Goal: Information Seeking & Learning: Learn about a topic

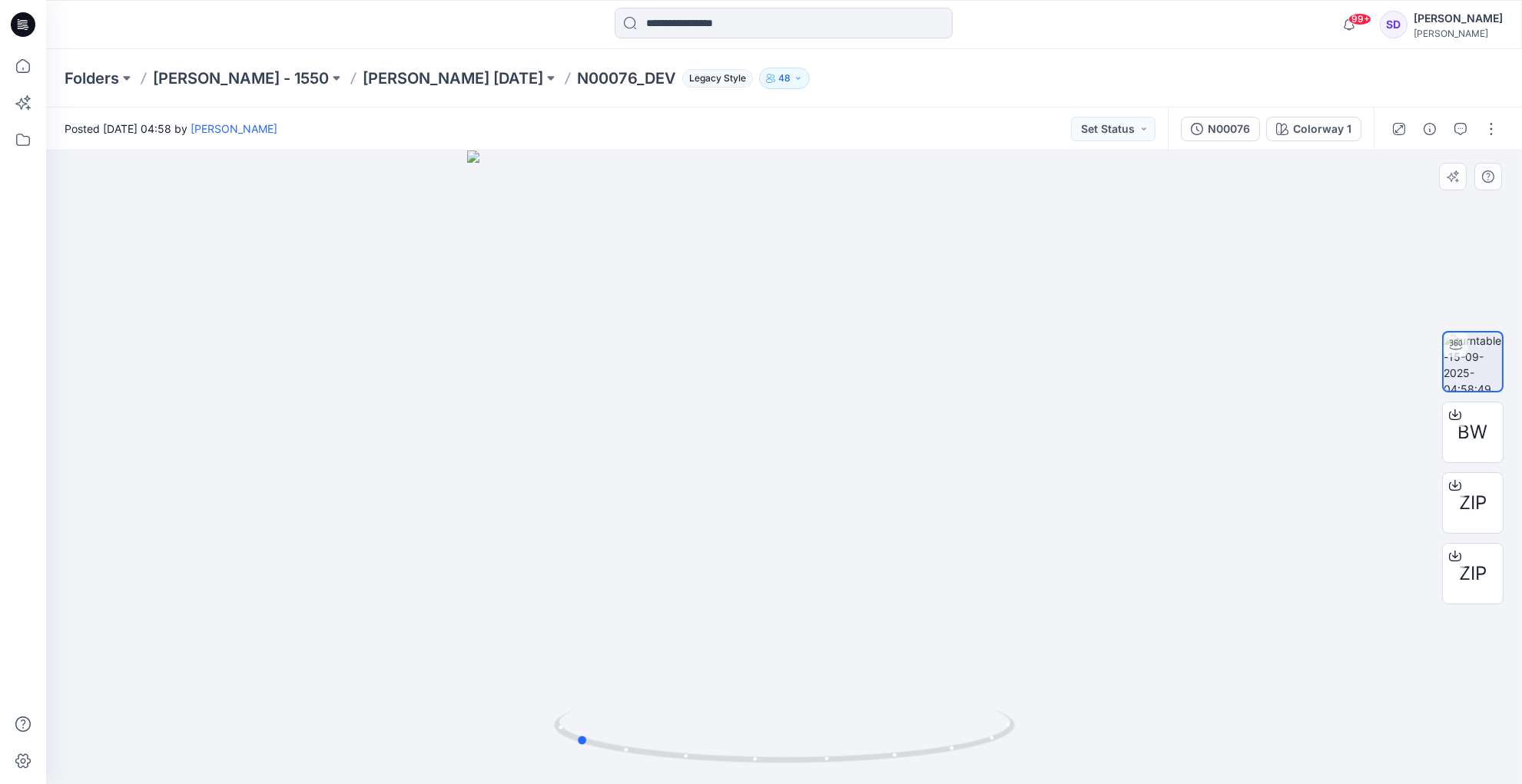
drag, startPoint x: 782, startPoint y: 761, endPoint x: 1033, endPoint y: 702, distance: 257.8
click at [1033, 702] on div at bounding box center [784, 467] width 1476 height 633
drag, startPoint x: 993, startPoint y: 738, endPoint x: 764, endPoint y: 756, distance: 229.7
drag, startPoint x: 807, startPoint y: 761, endPoint x: 850, endPoint y: 740, distance: 47.9
click at [850, 740] on icon at bounding box center [786, 738] width 465 height 58
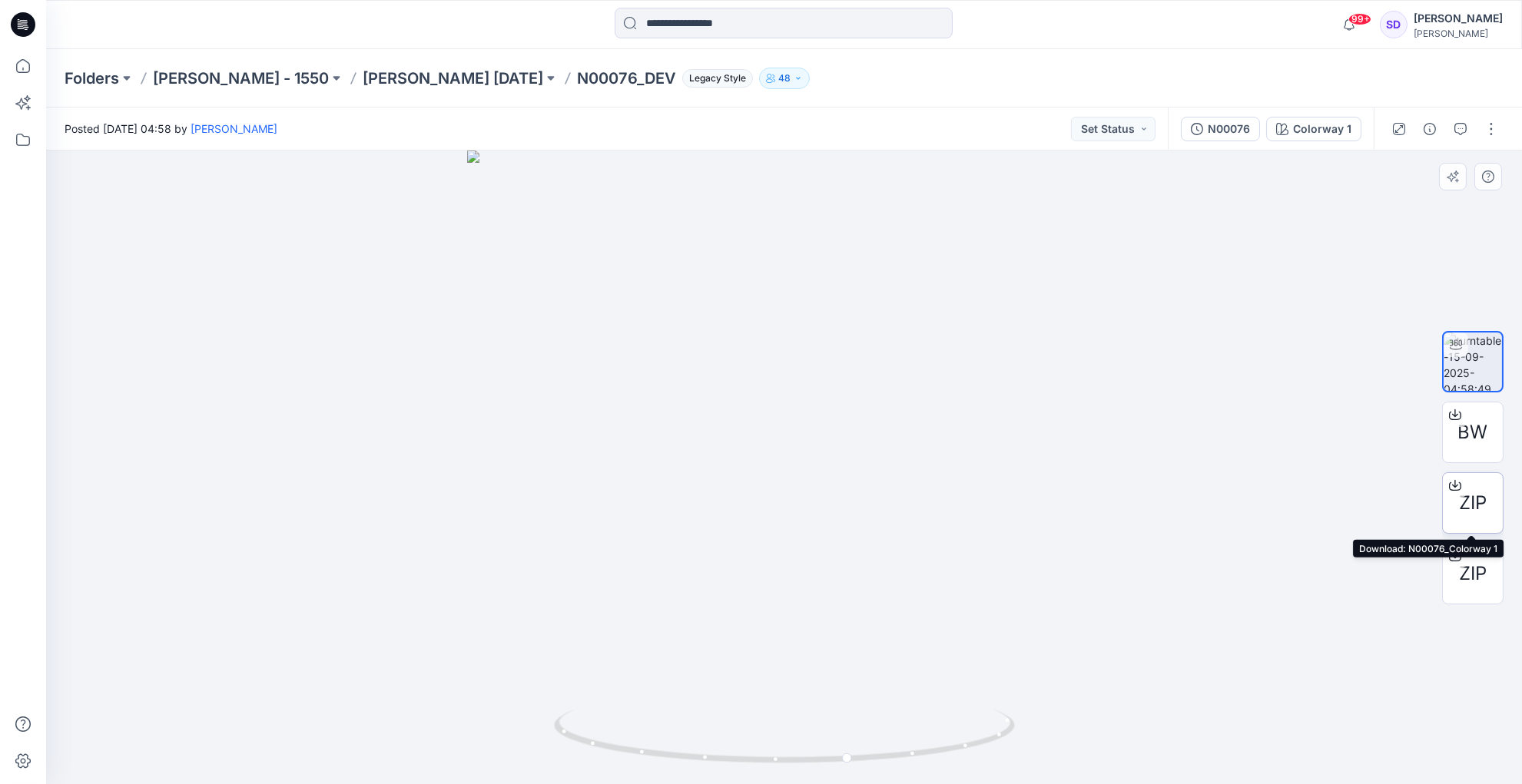
click at [1474, 509] on span "ZIP" at bounding box center [1473, 503] width 28 height 28
click at [424, 87] on p "[PERSON_NAME] [DATE]" at bounding box center [453, 78] width 181 height 22
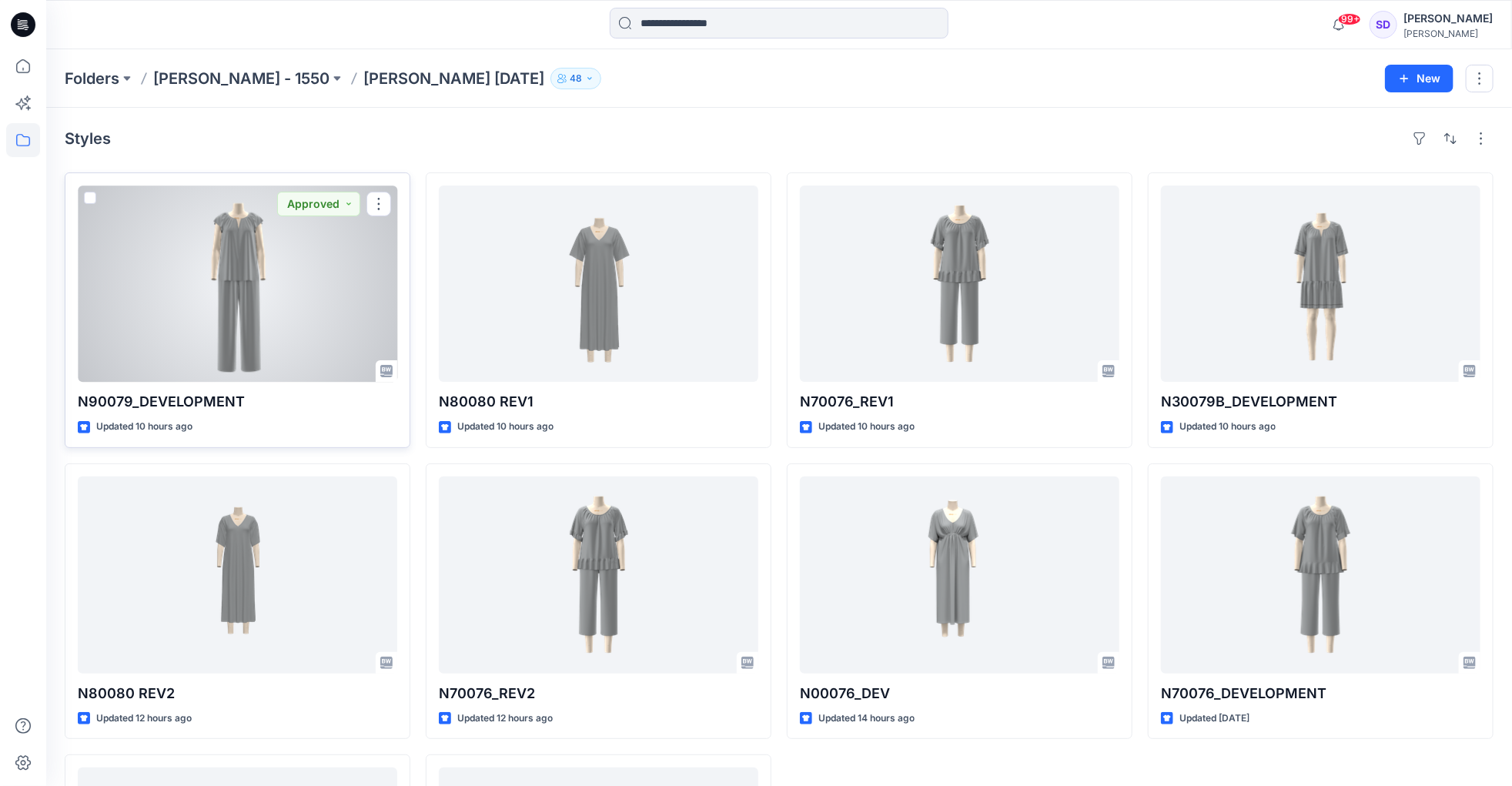
click at [252, 292] on div at bounding box center [237, 284] width 319 height 197
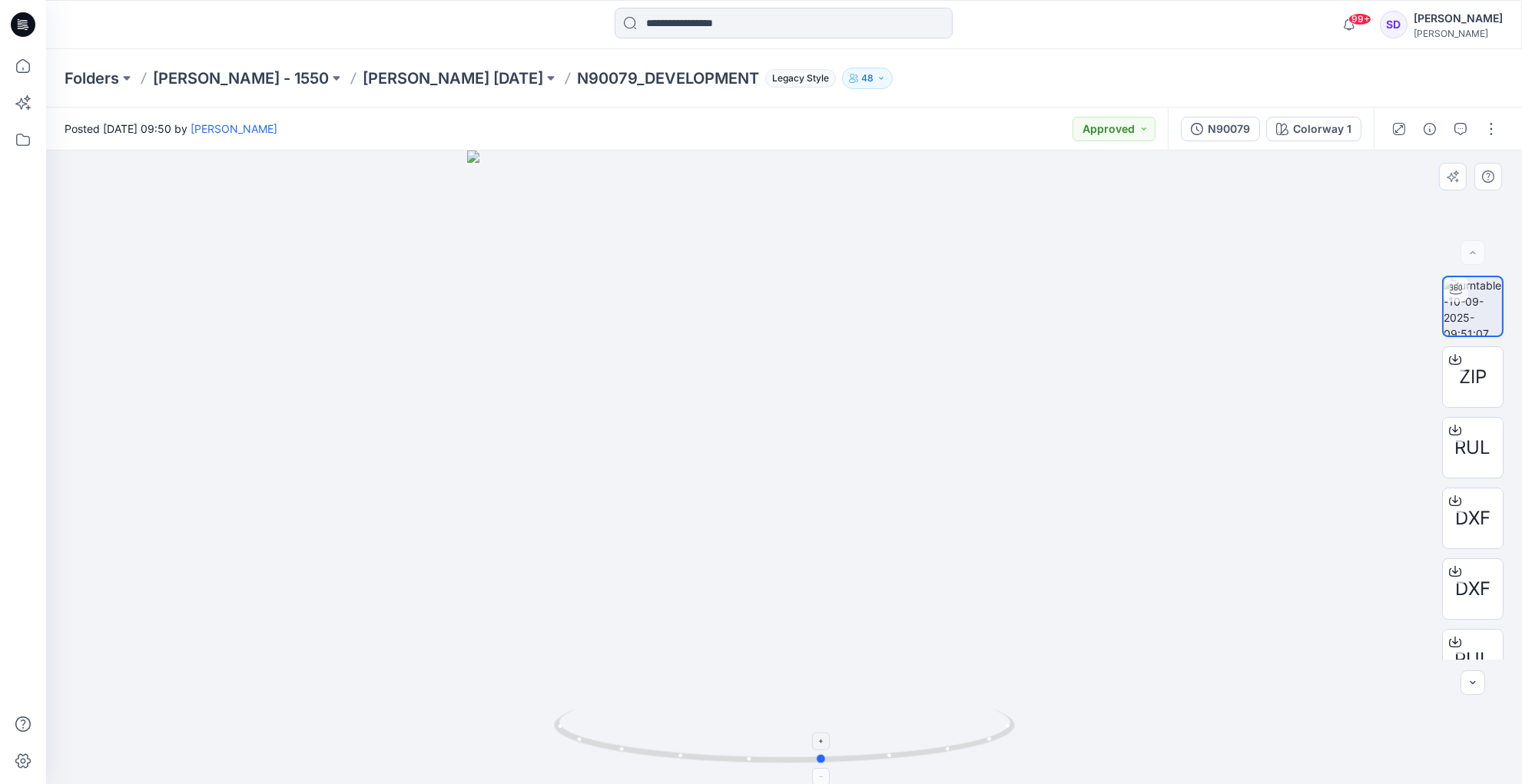
drag, startPoint x: 783, startPoint y: 761, endPoint x: 822, endPoint y: 753, distance: 39.8
click at [822, 753] on icon at bounding box center [786, 738] width 465 height 58
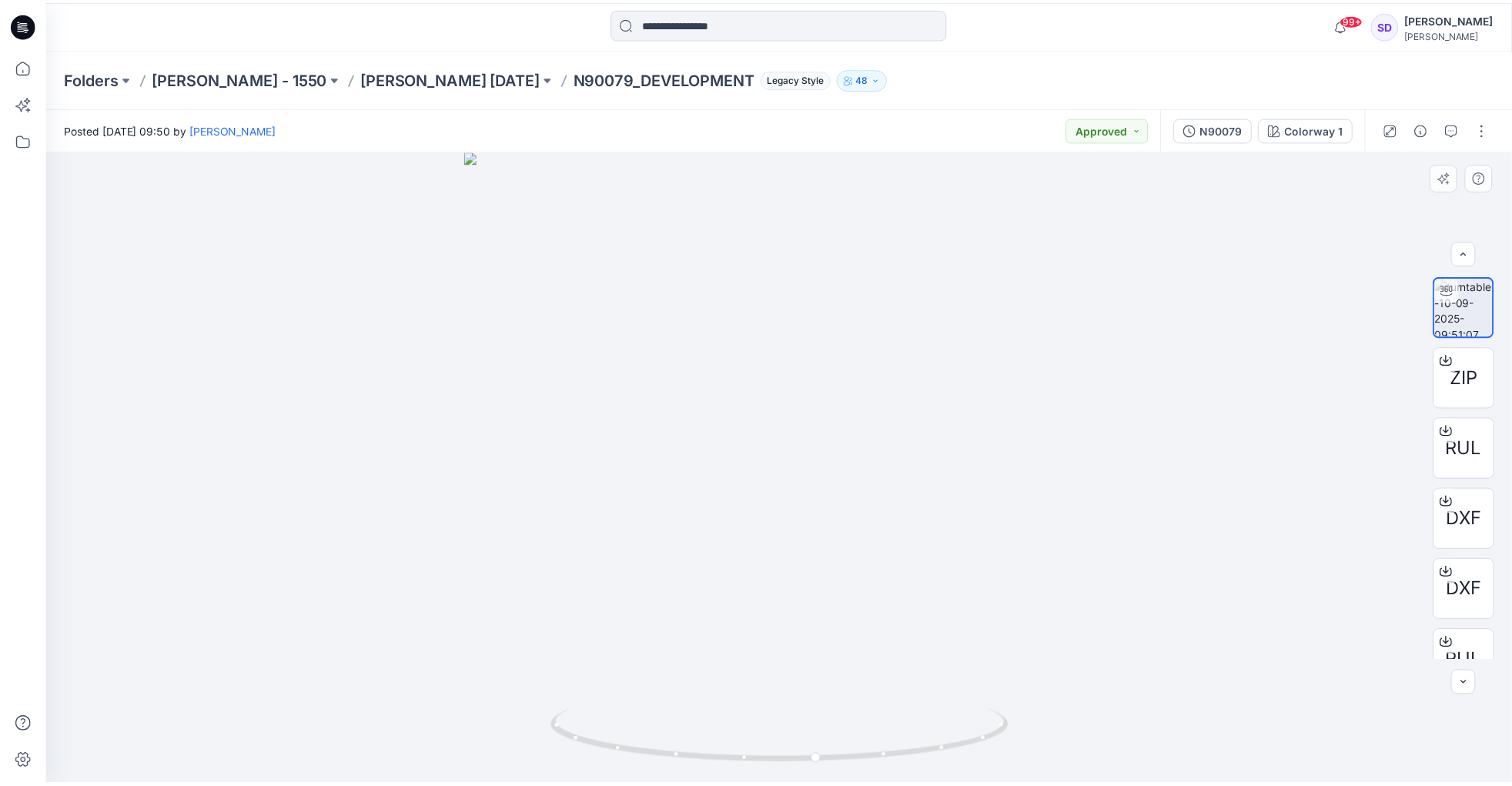
scroll to position [102, 0]
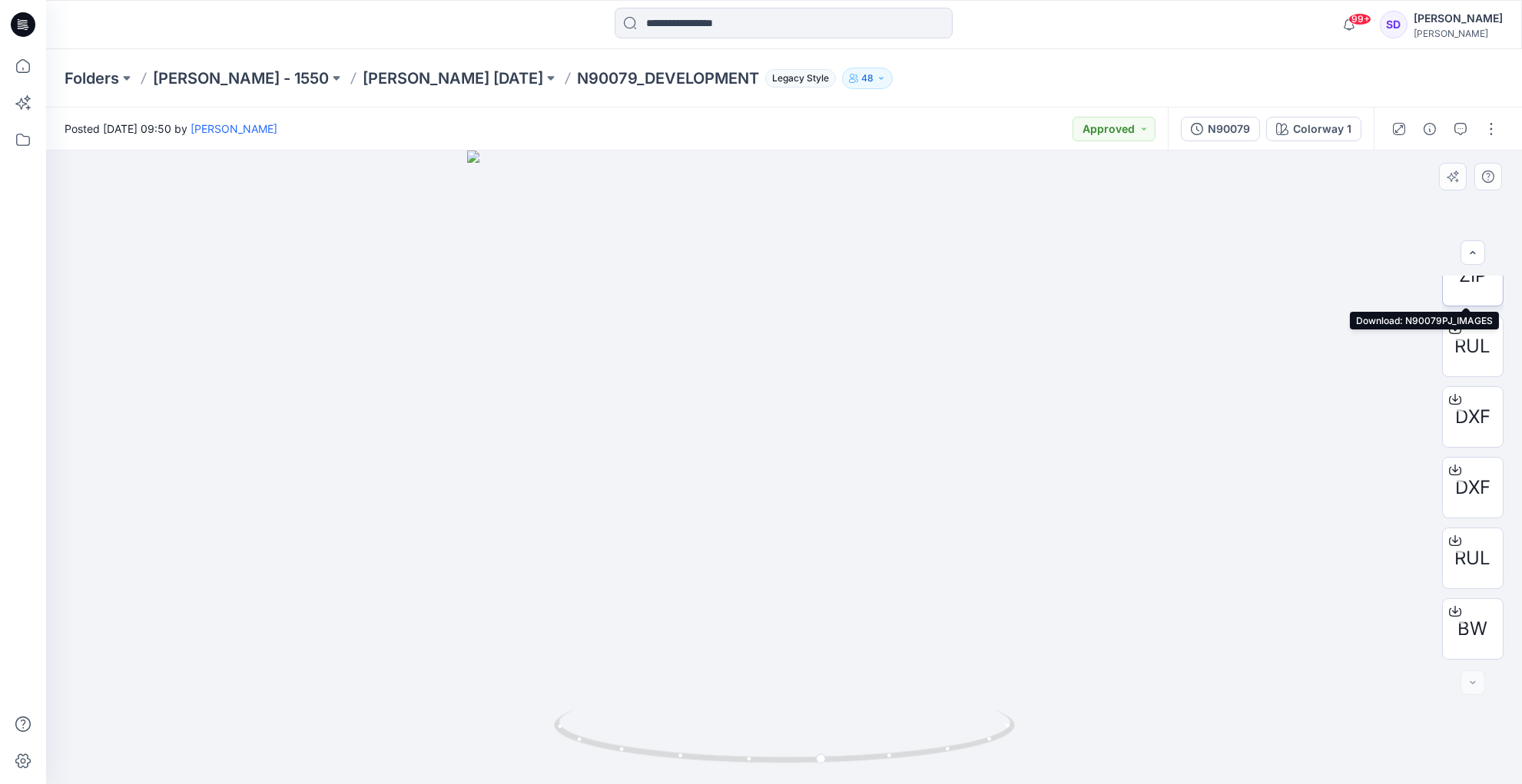
click at [1475, 287] on span "ZIP" at bounding box center [1473, 275] width 28 height 28
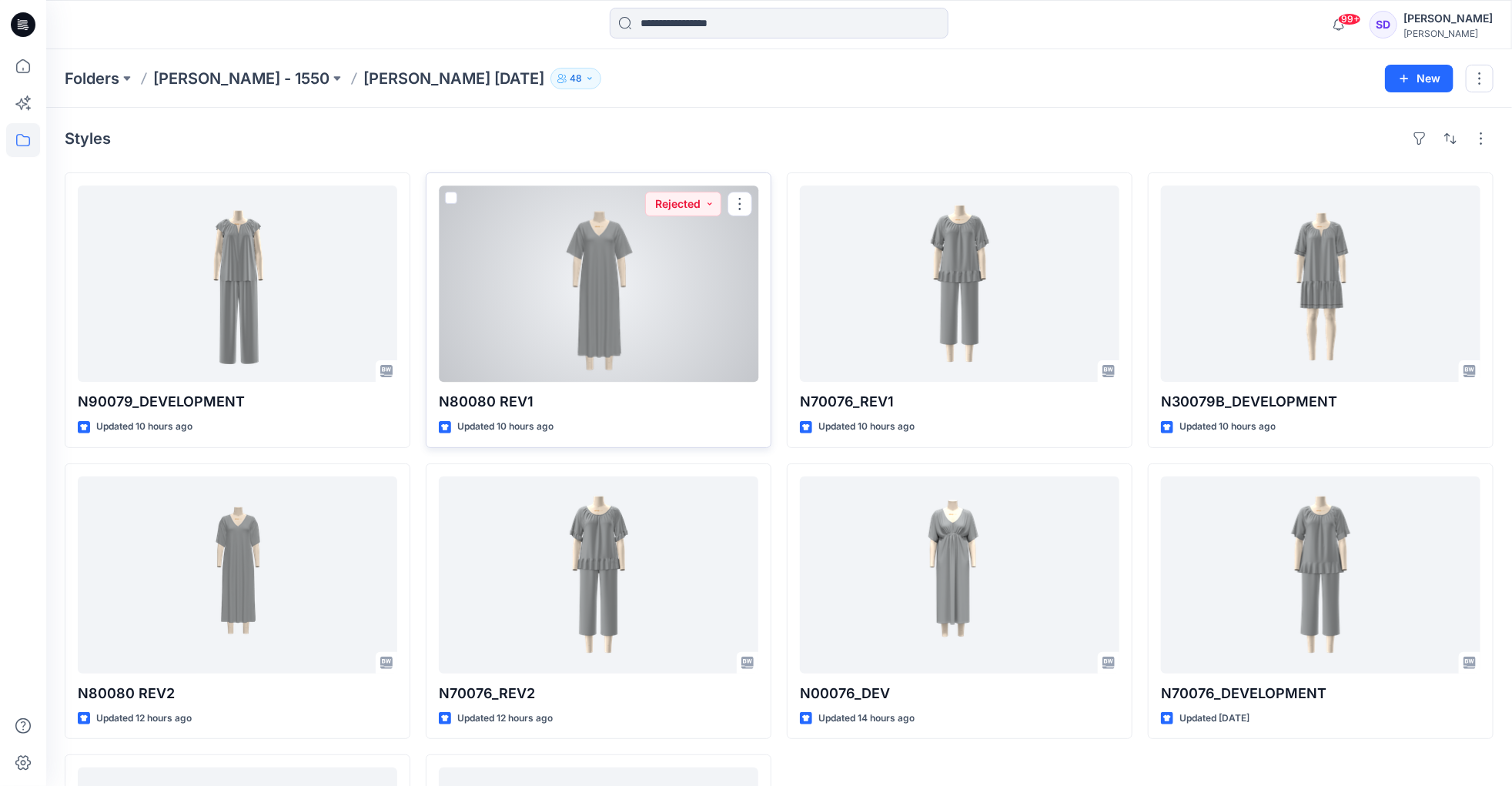
click at [591, 284] on div at bounding box center [599, 284] width 319 height 197
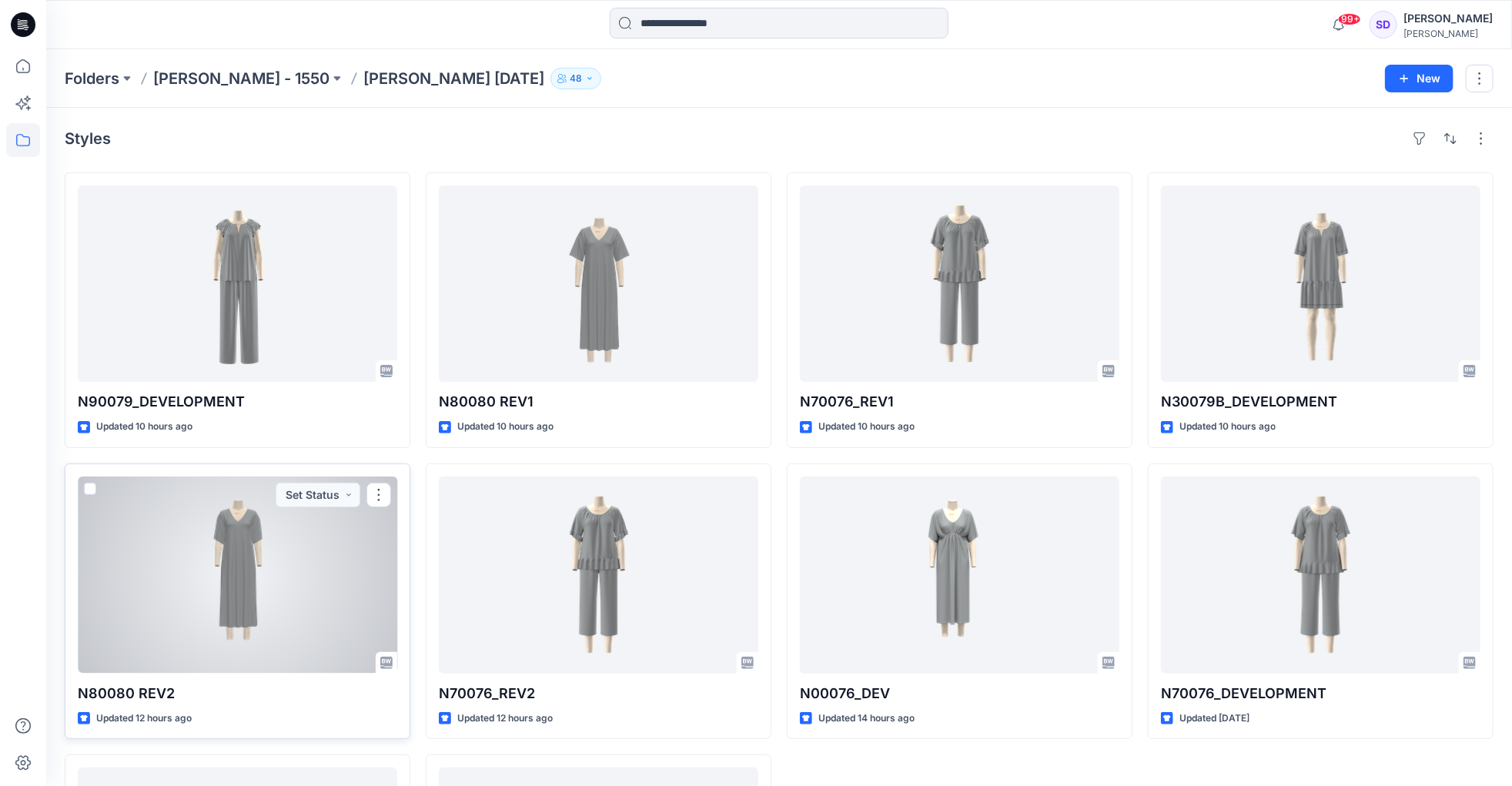
click at [252, 593] on div at bounding box center [237, 575] width 319 height 197
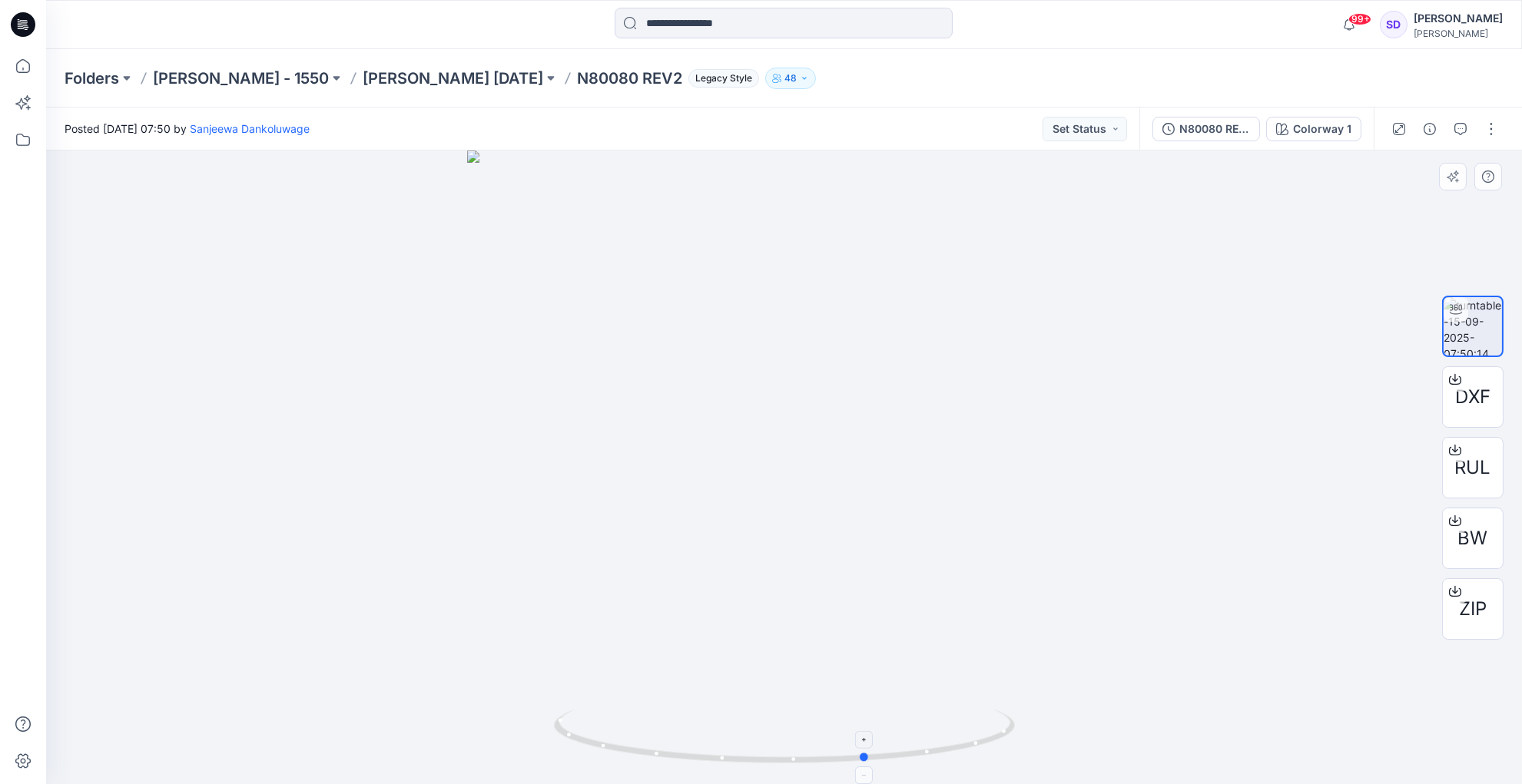
drag, startPoint x: 786, startPoint y: 761, endPoint x: 869, endPoint y: 755, distance: 83.2
click at [869, 755] on icon at bounding box center [786, 738] width 465 height 58
click at [866, 746] on foreignobject at bounding box center [864, 739] width 18 height 18
drag, startPoint x: 836, startPoint y: 253, endPoint x: 836, endPoint y: 324, distance: 71.0
click at [836, 324] on img at bounding box center [784, 412] width 999 height 746
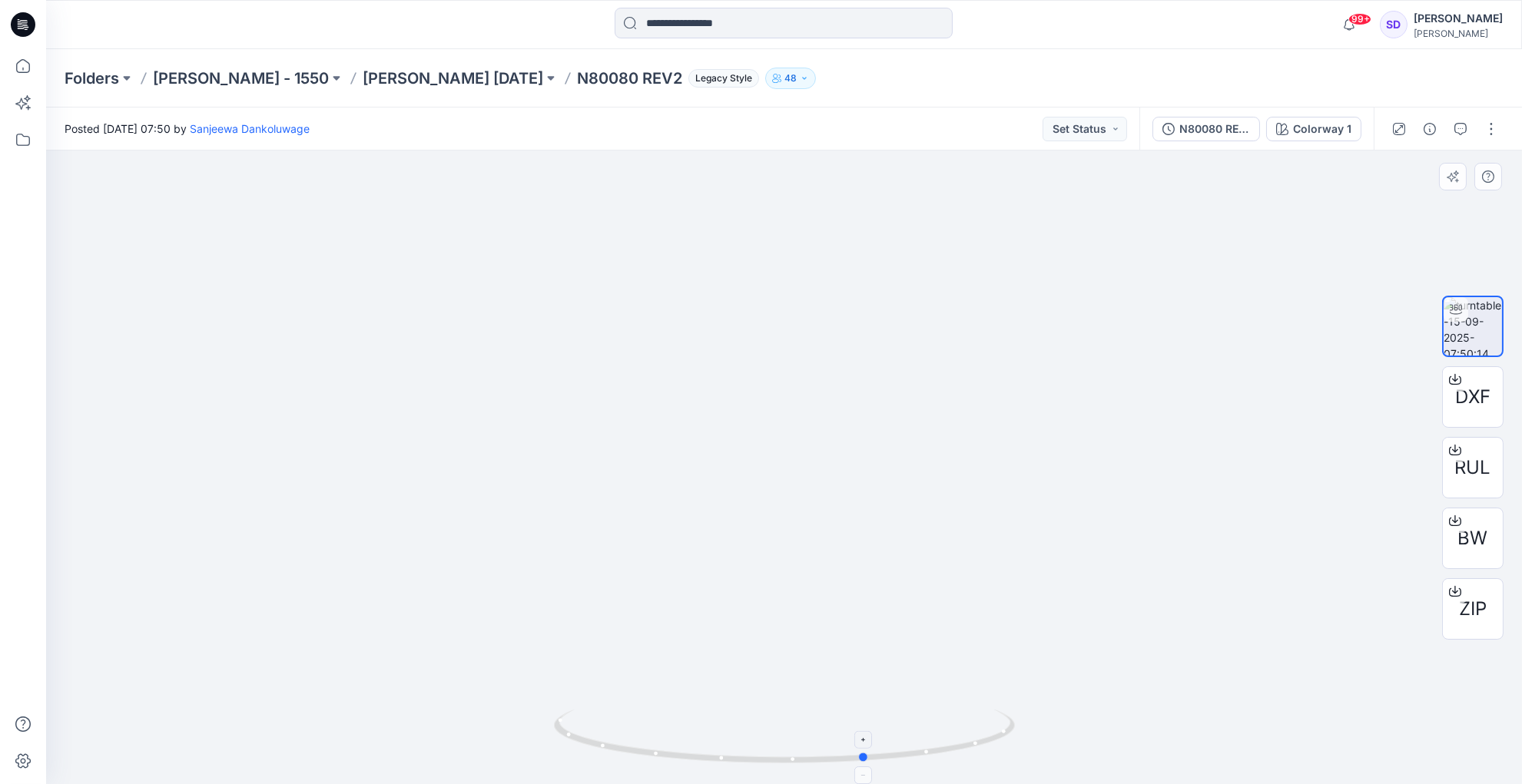
drag, startPoint x: 862, startPoint y: 753, endPoint x: 861, endPoint y: 775, distance: 22.0
click at [861, 768] on icon at bounding box center [786, 738] width 465 height 58
drag, startPoint x: 863, startPoint y: 756, endPoint x: 854, endPoint y: 773, distance: 19.2
click at [854, 768] on icon at bounding box center [786, 738] width 465 height 58
click at [854, 757] on circle at bounding box center [857, 757] width 9 height 9
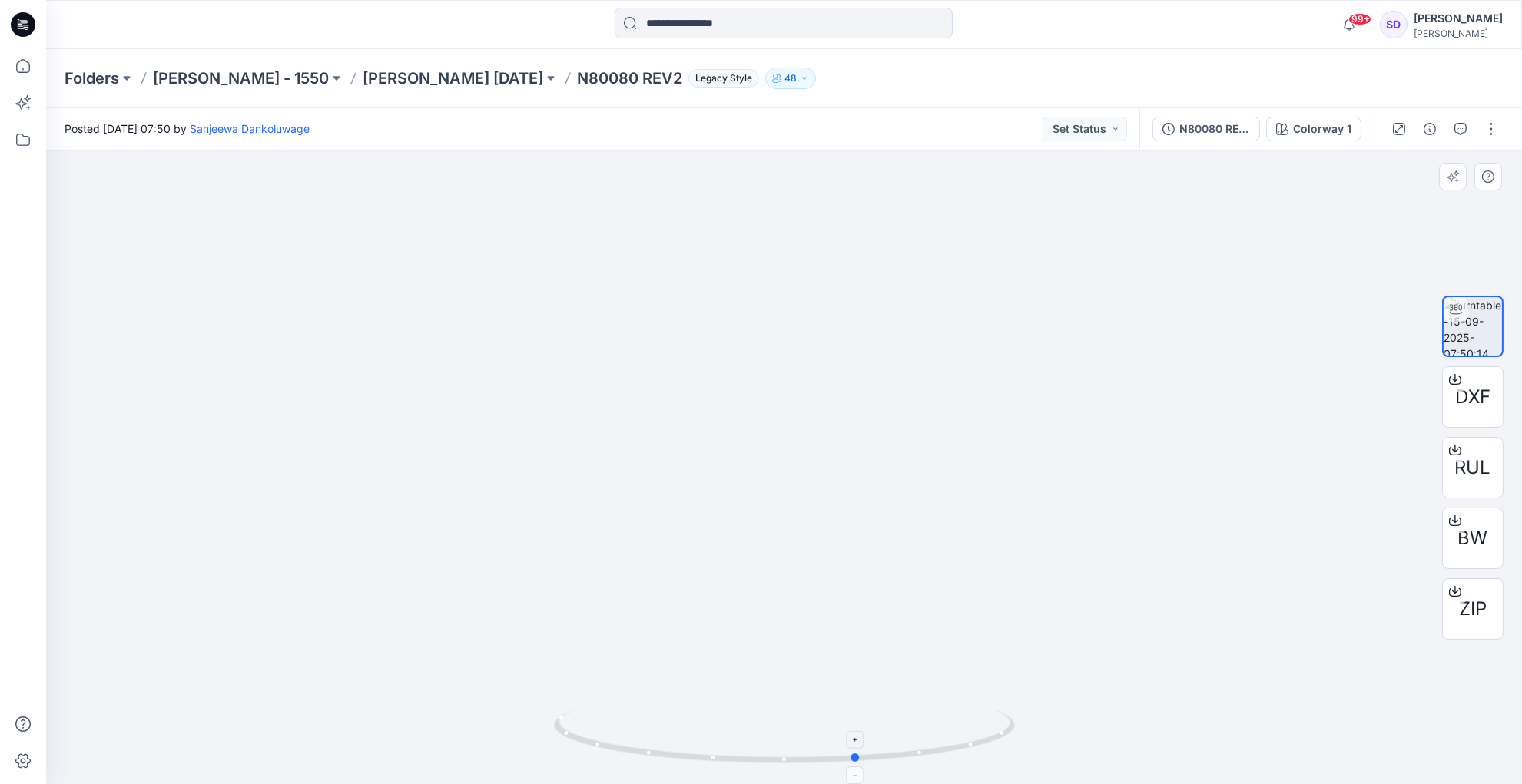
click at [855, 738] on foreignobject at bounding box center [855, 740] width 18 height 18
drag, startPoint x: 851, startPoint y: 280, endPoint x: 847, endPoint y: 338, distance: 58.1
click at [847, 338] on img at bounding box center [784, 434] width 999 height 702
click at [857, 741] on foreignobject at bounding box center [855, 740] width 18 height 18
drag, startPoint x: 610, startPoint y: 174, endPoint x: 803, endPoint y: 398, distance: 295.7
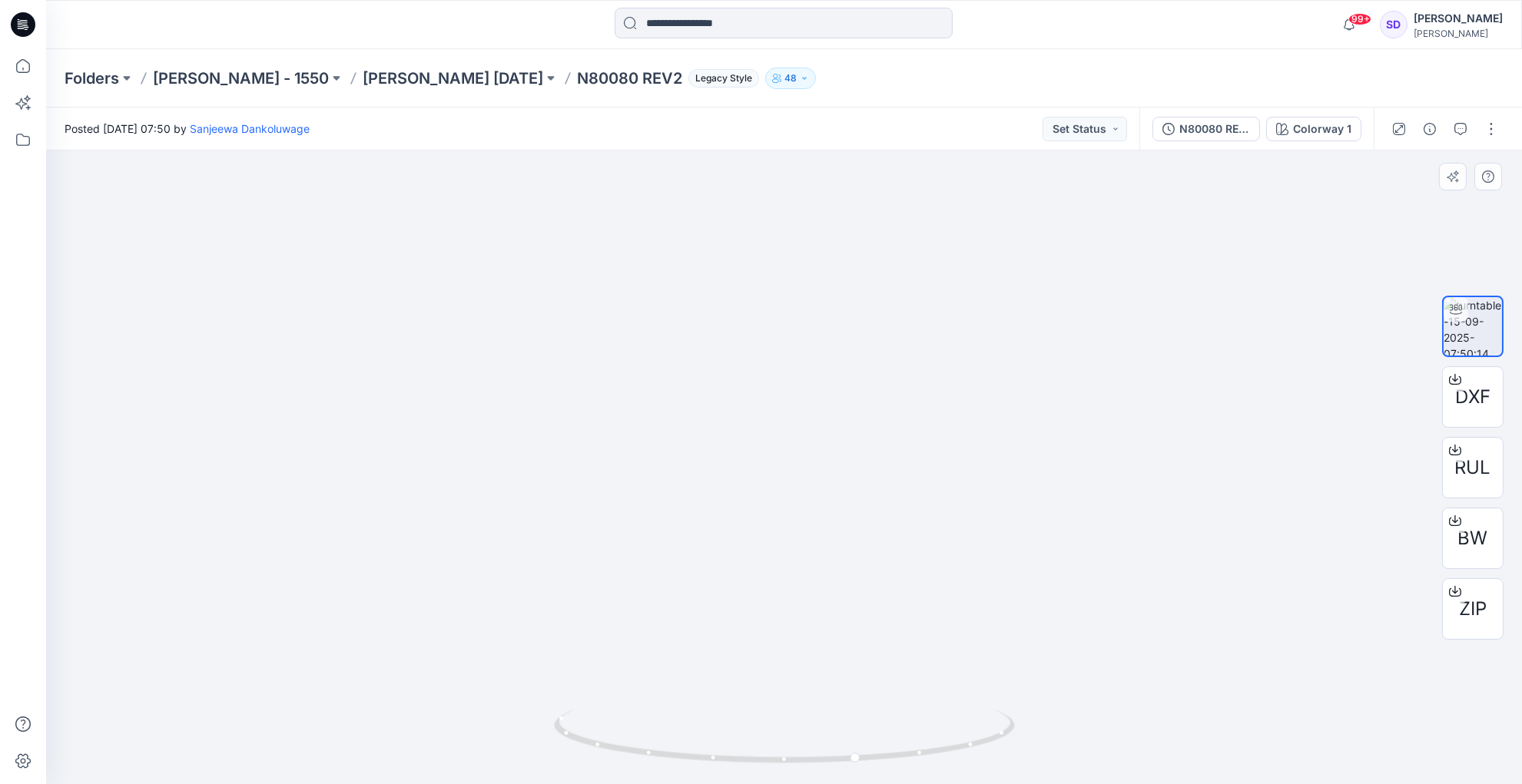
click at [803, 398] on img at bounding box center [784, 438] width 999 height 692
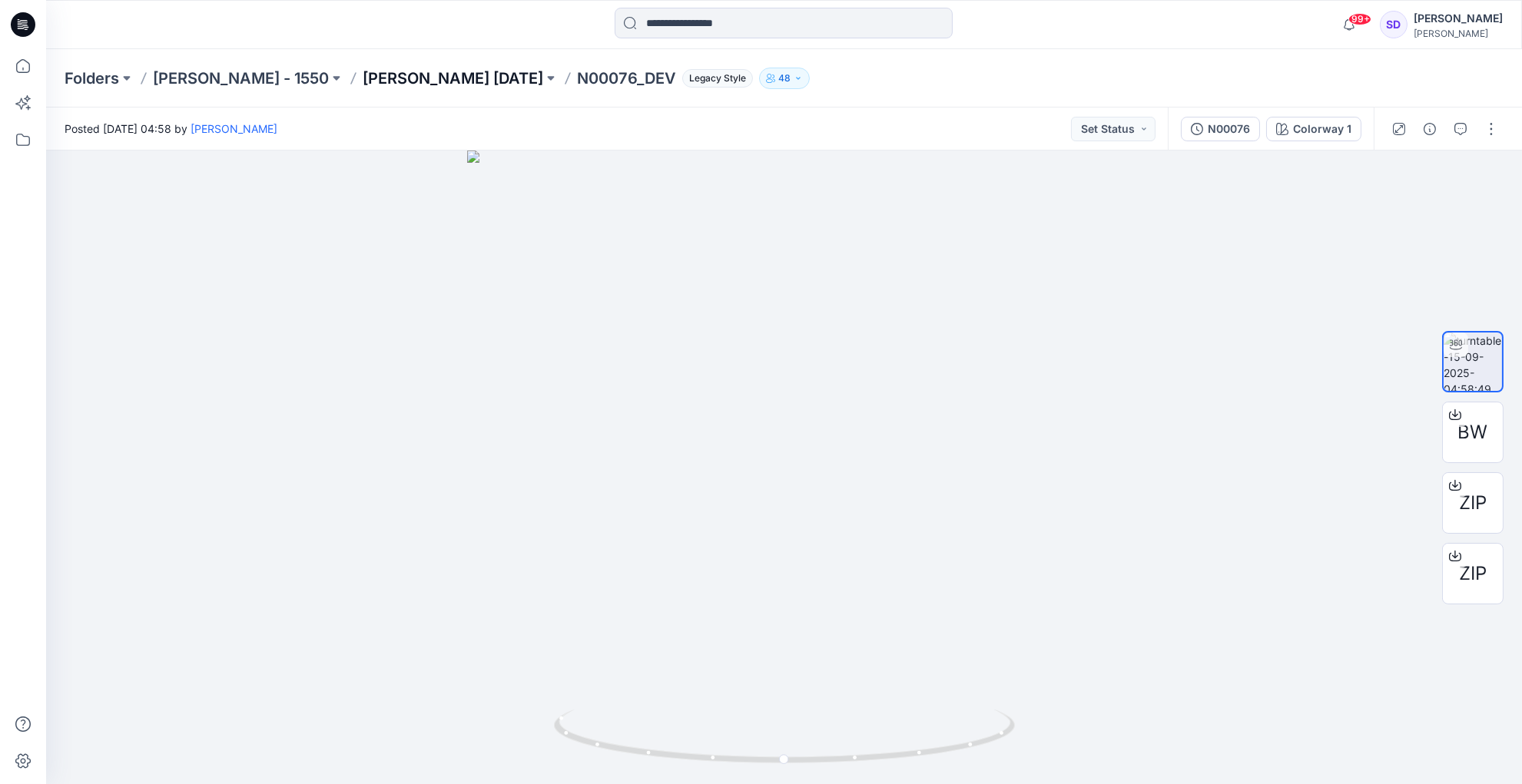
click at [376, 75] on p "[PERSON_NAME] [DATE]" at bounding box center [453, 78] width 181 height 22
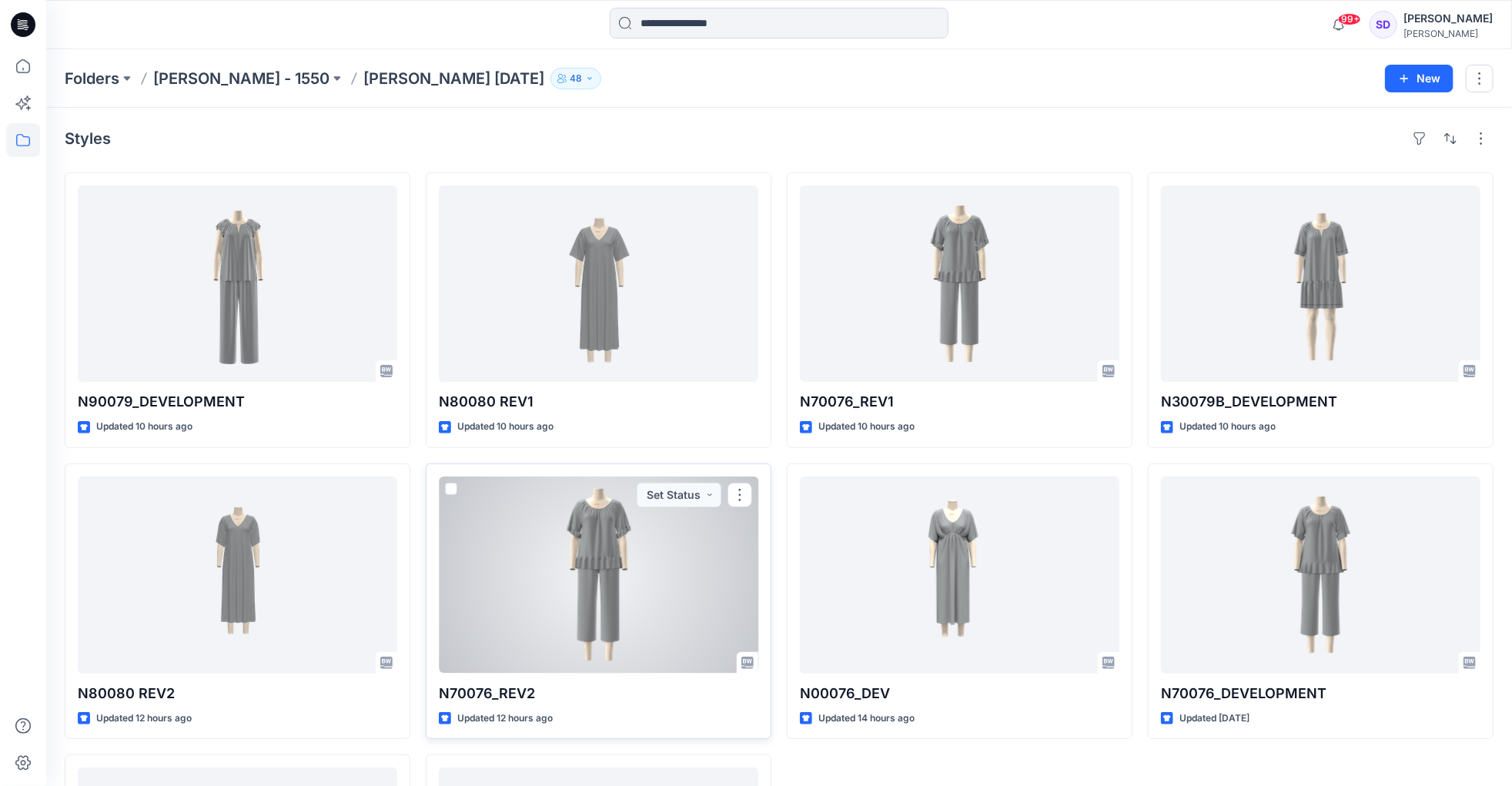
click at [607, 556] on div at bounding box center [599, 575] width 319 height 197
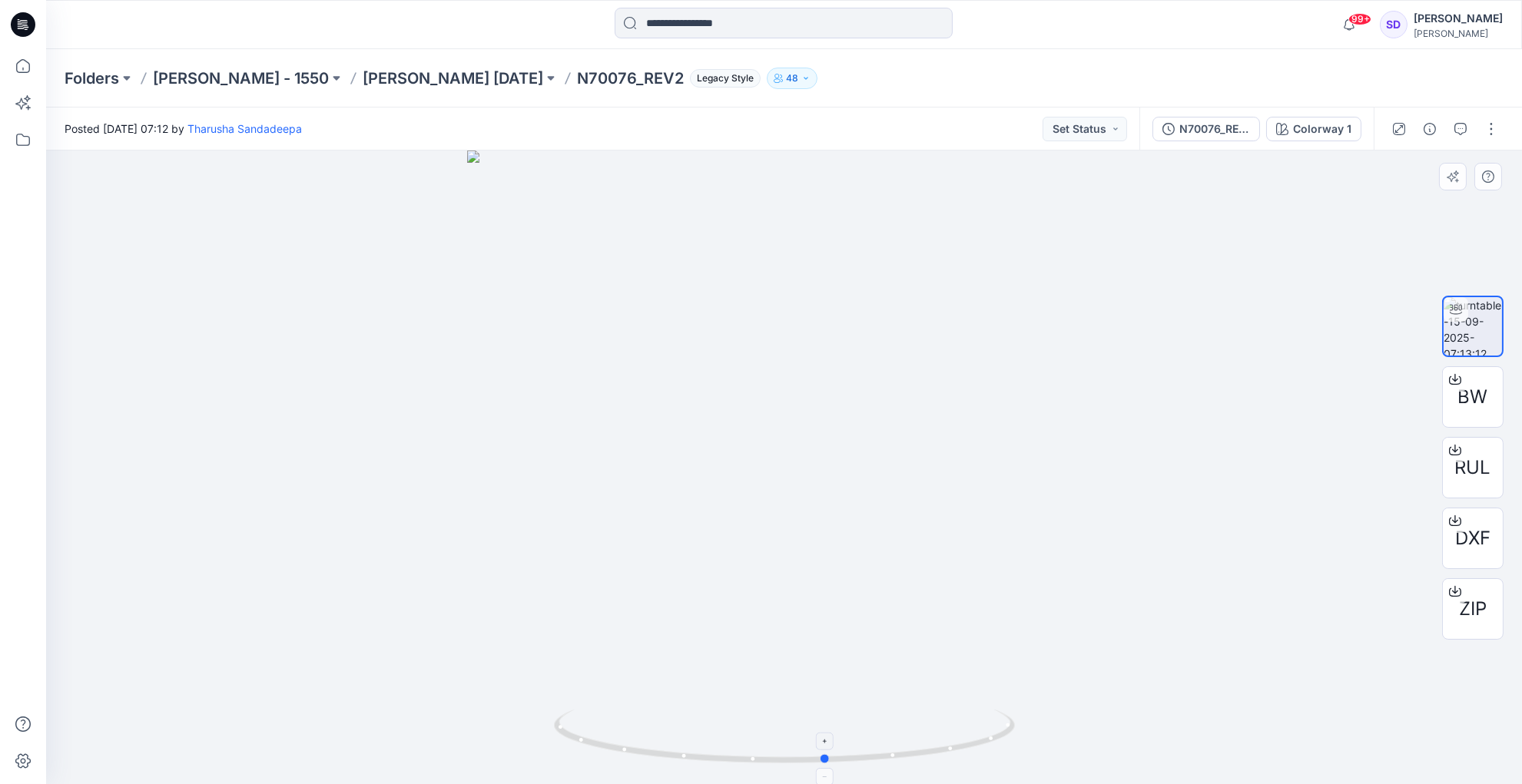
drag, startPoint x: 785, startPoint y: 761, endPoint x: 828, endPoint y: 749, distance: 44.6
click at [828, 749] on icon at bounding box center [786, 738] width 465 height 58
drag, startPoint x: 827, startPoint y: 754, endPoint x: 836, endPoint y: 741, distance: 15.8
click at [836, 741] on icon at bounding box center [786, 738] width 465 height 58
drag, startPoint x: 832, startPoint y: 761, endPoint x: 835, endPoint y: 744, distance: 17.3
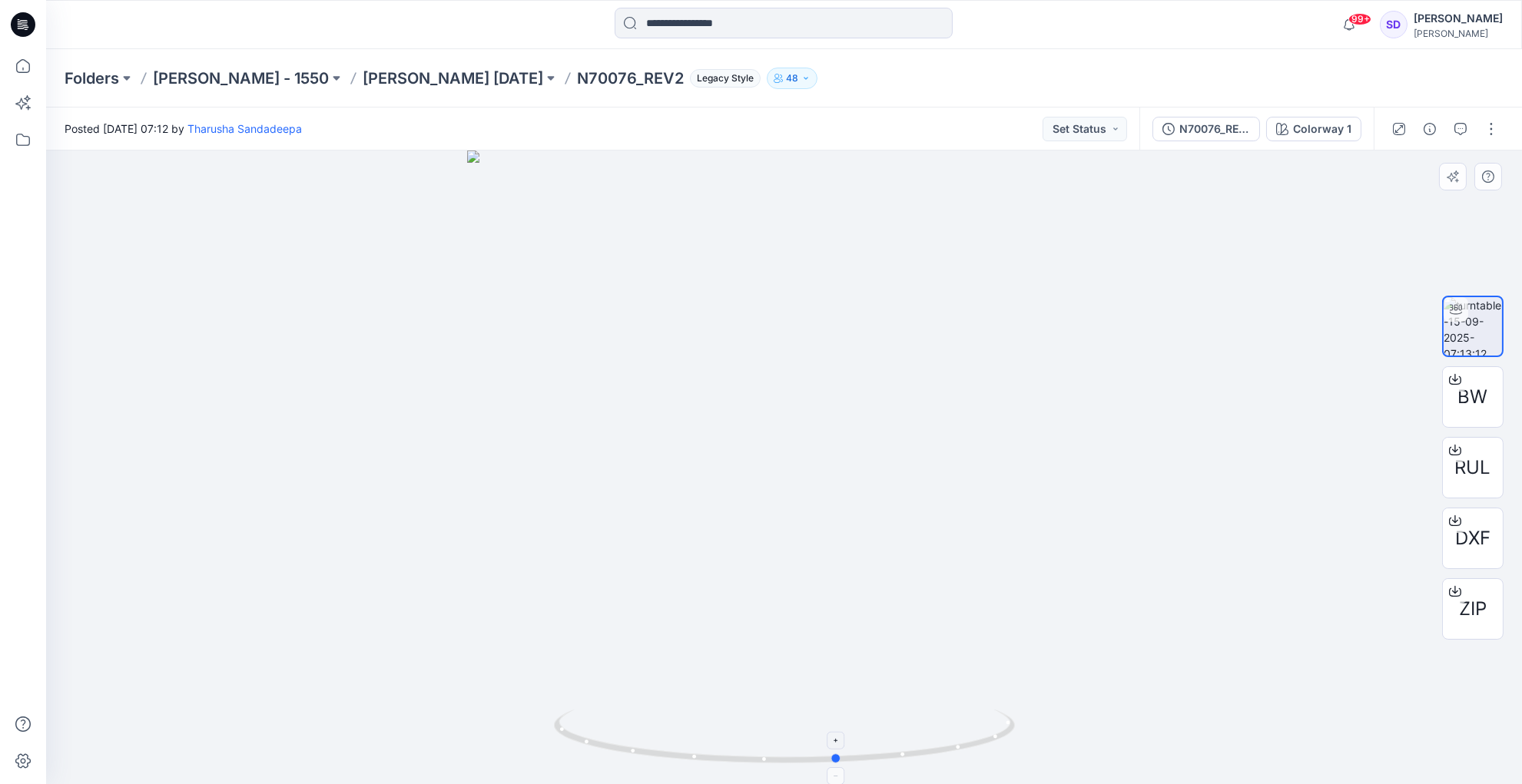
click at [835, 744] on icon at bounding box center [786, 738] width 465 height 58
drag, startPoint x: 834, startPoint y: 762, endPoint x: 857, endPoint y: 734, distance: 36.2
click at [857, 734] on icon at bounding box center [786, 738] width 465 height 58
click at [998, 53] on div "Folders Ellen Tracy - 1550 Ellen Tracy Nov 25 N70076_REV2 Legacy Style 48" at bounding box center [784, 78] width 1476 height 59
drag, startPoint x: 860, startPoint y: 758, endPoint x: 943, endPoint y: 753, distance: 83.2
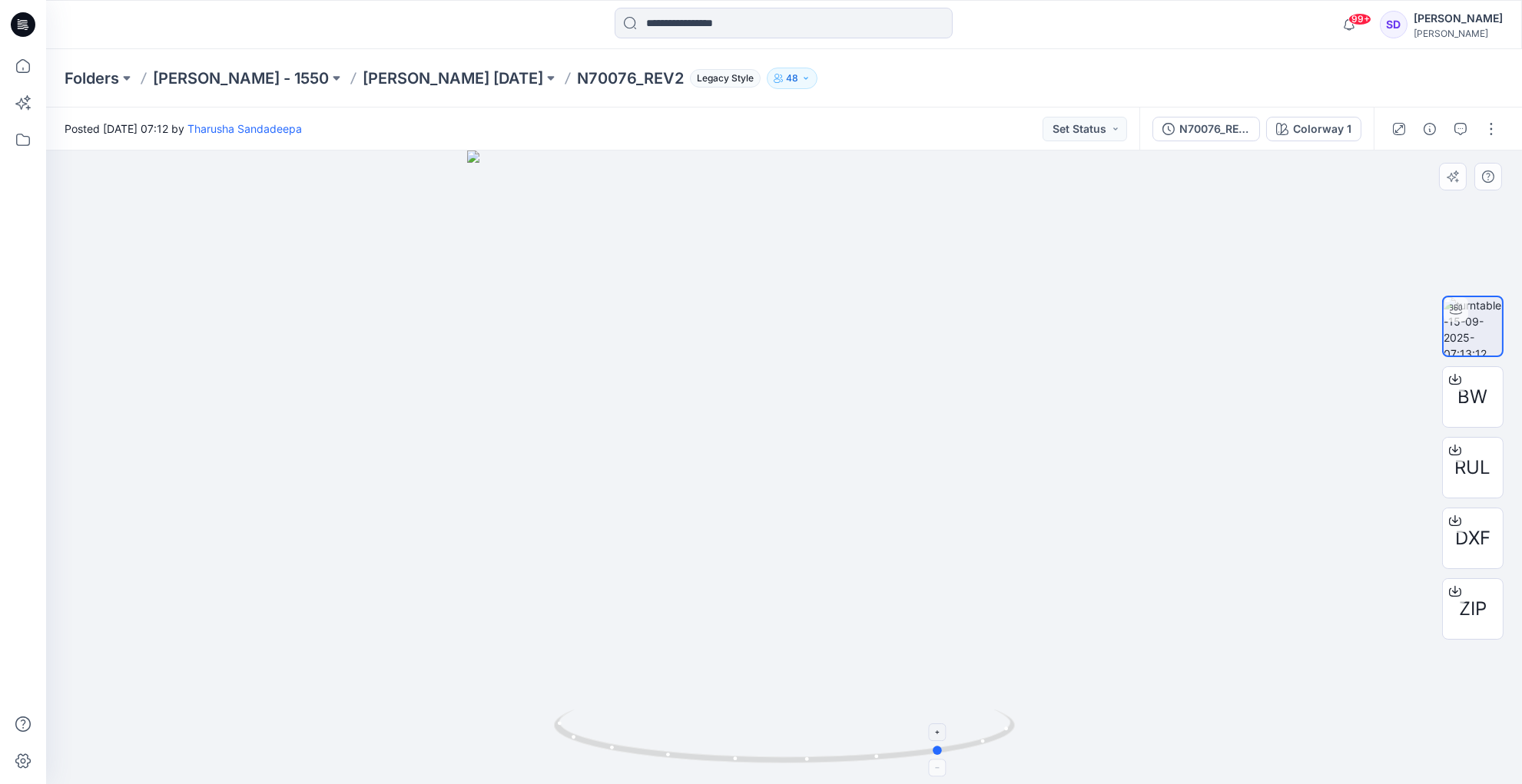
click at [943, 753] on icon at bounding box center [786, 738] width 465 height 58
drag, startPoint x: 939, startPoint y: 749, endPoint x: 824, endPoint y: 768, distance: 116.6
click at [824, 768] on icon at bounding box center [786, 738] width 465 height 58
click at [908, 96] on div "Folders Ellen Tracy - 1550 Ellen Tracy Nov 25 N70076_REV2 Legacy Style 48" at bounding box center [784, 78] width 1476 height 59
click at [506, 34] on div at bounding box center [783, 24] width 738 height 34
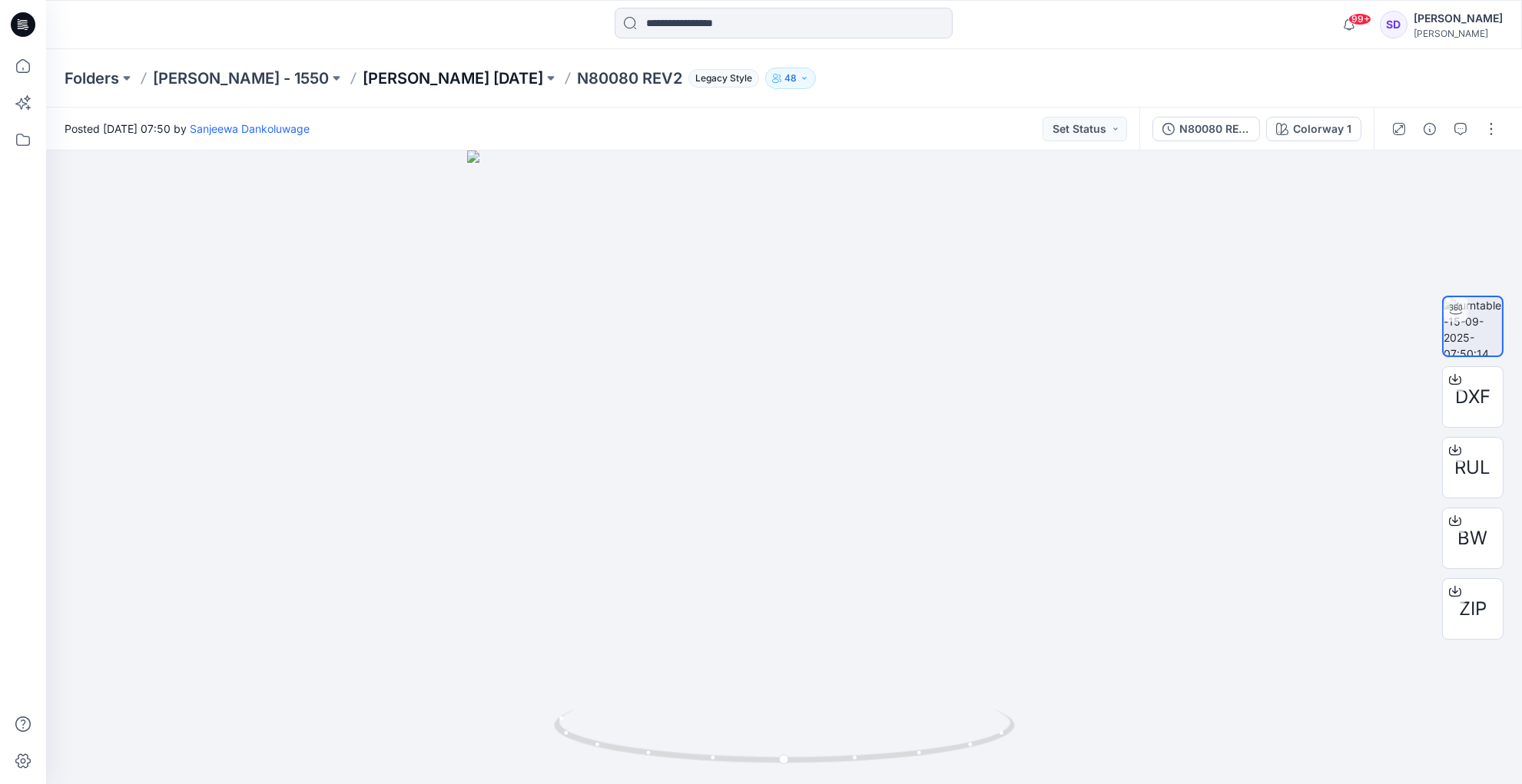
click at [394, 82] on p "[PERSON_NAME] [DATE]" at bounding box center [453, 78] width 181 height 22
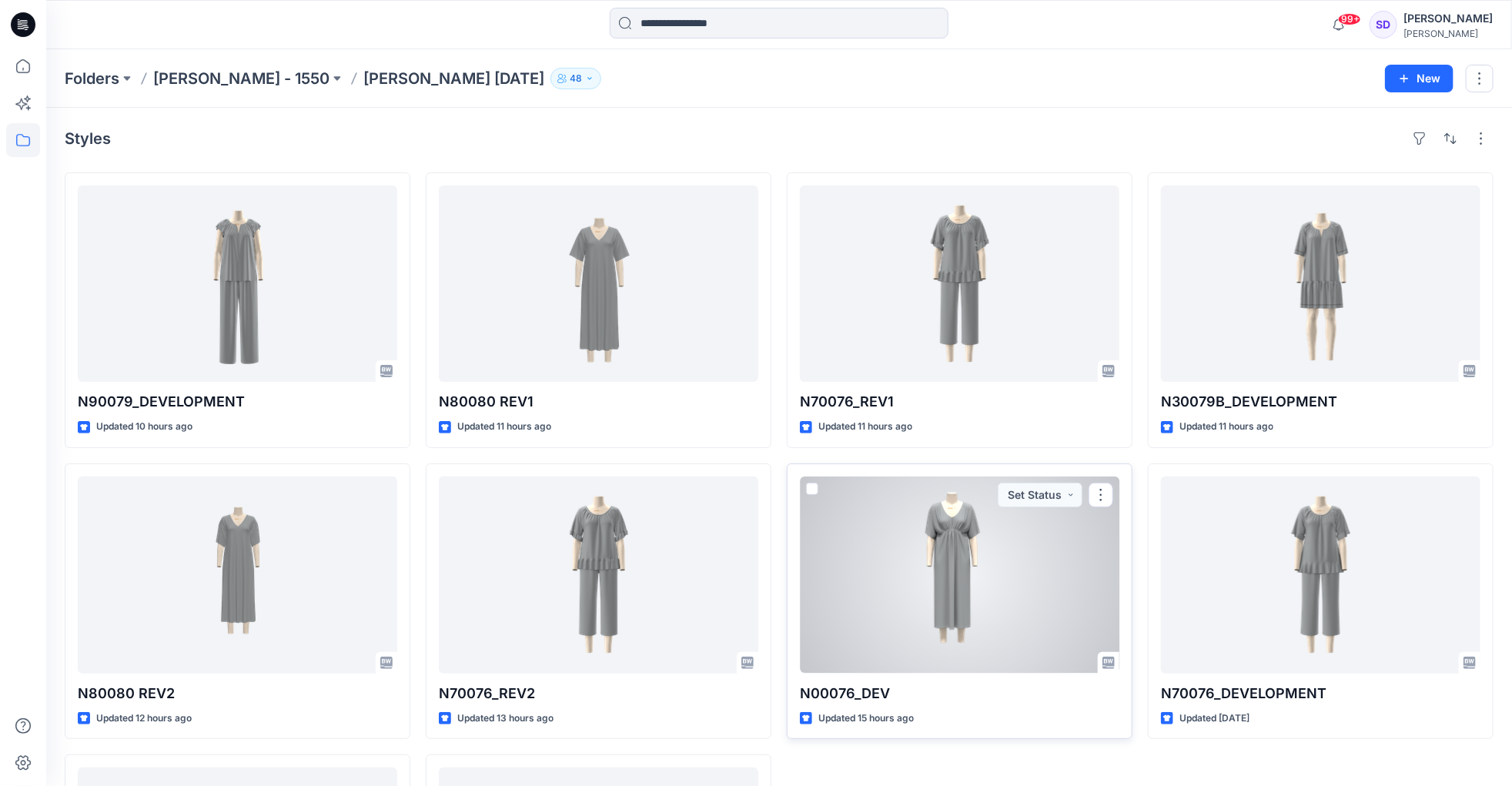
click at [970, 586] on div at bounding box center [959, 575] width 319 height 197
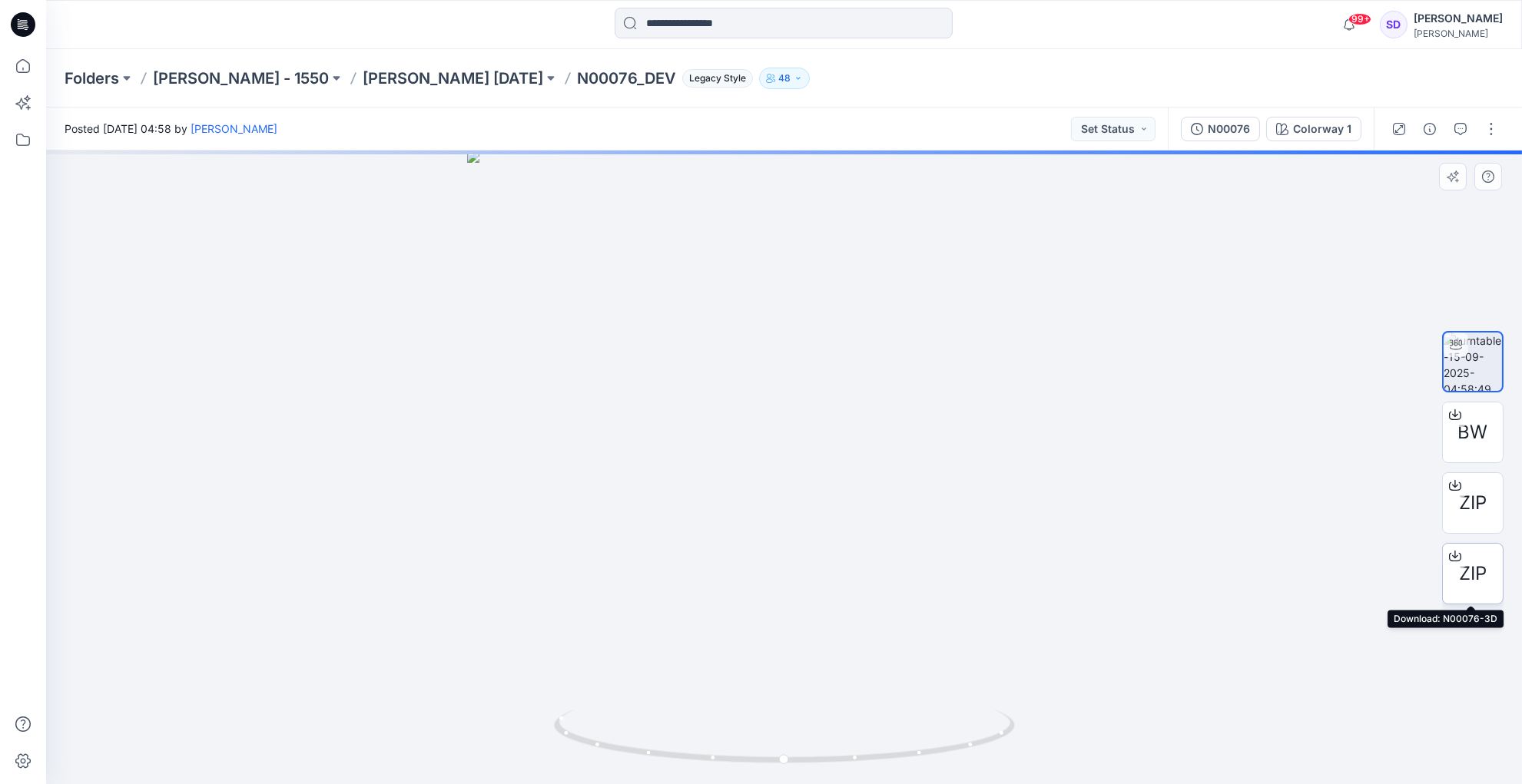
click at [1477, 568] on span "ZIP" at bounding box center [1473, 574] width 28 height 28
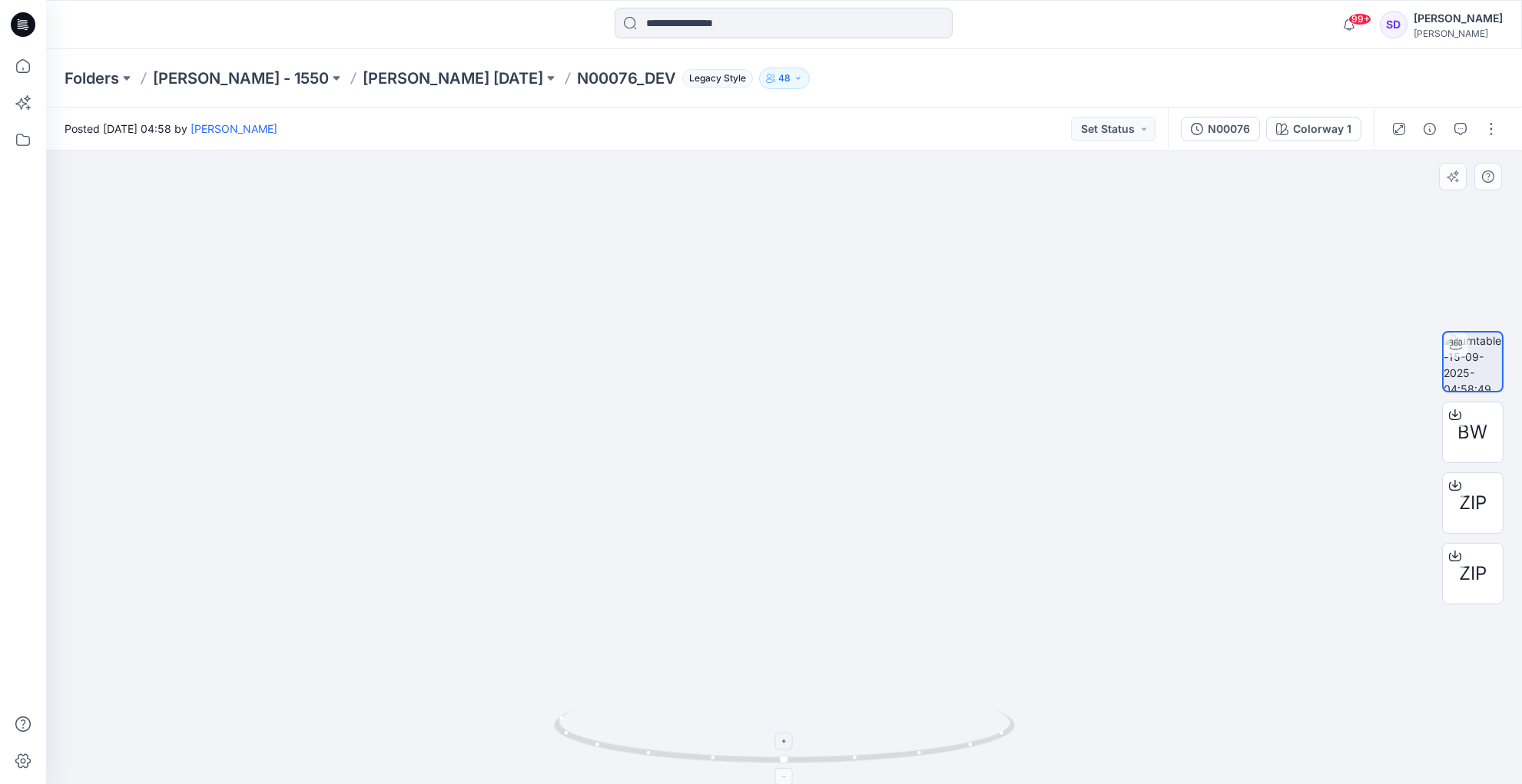
click at [786, 743] on icon at bounding box center [784, 742] width 9 height 9
